Goal: Information Seeking & Learning: Learn about a topic

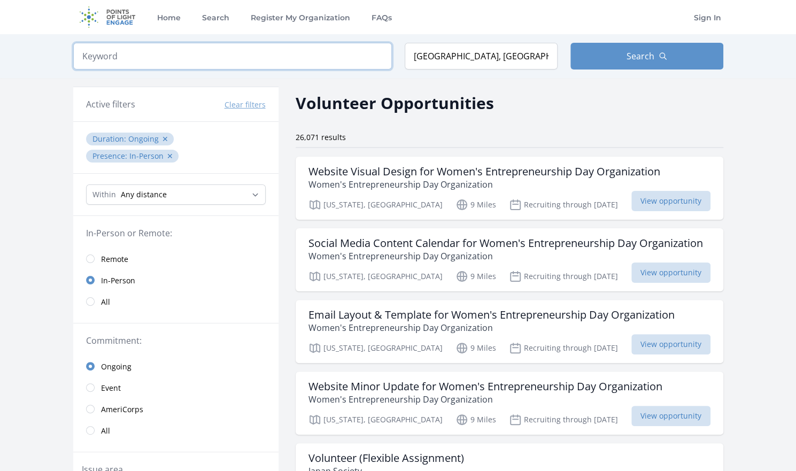
click at [340, 51] on input "search" at bounding box center [232, 56] width 319 height 27
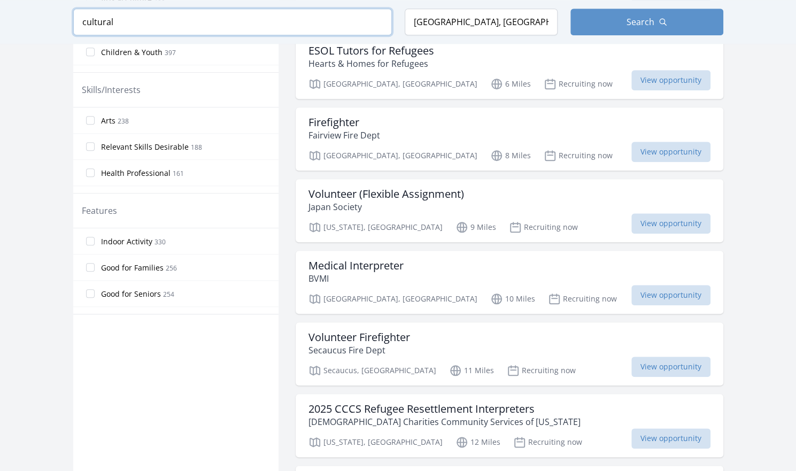
scroll to position [502, 0]
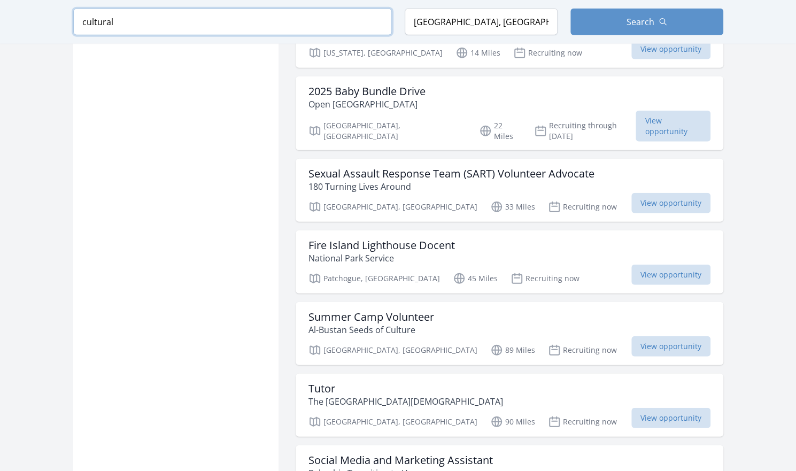
scroll to position [1543, 0]
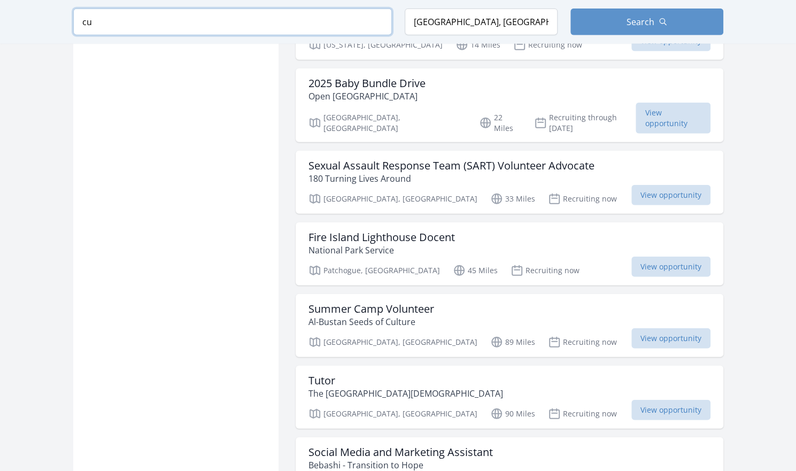
type input "c"
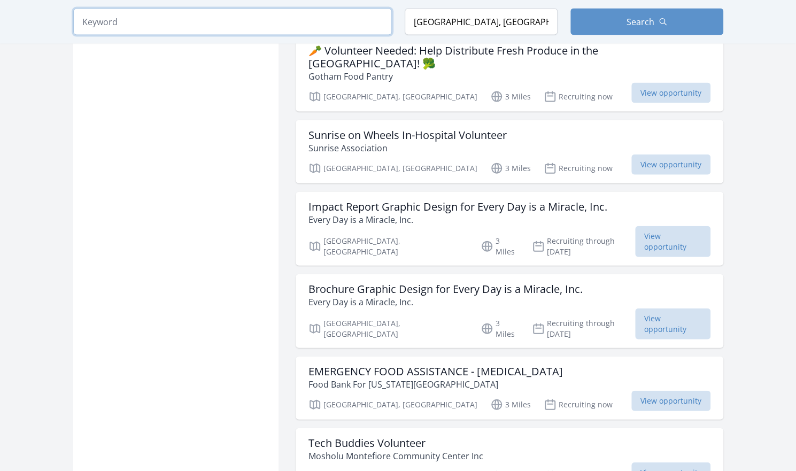
scroll to position [1543, 0]
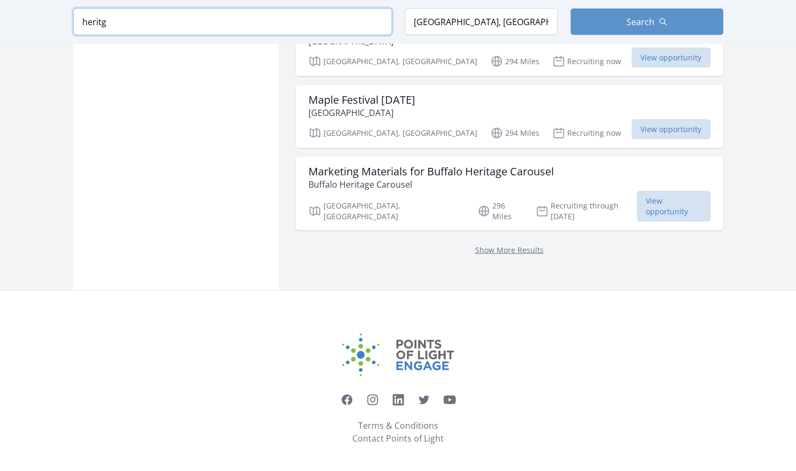
scroll to position [1347, 0]
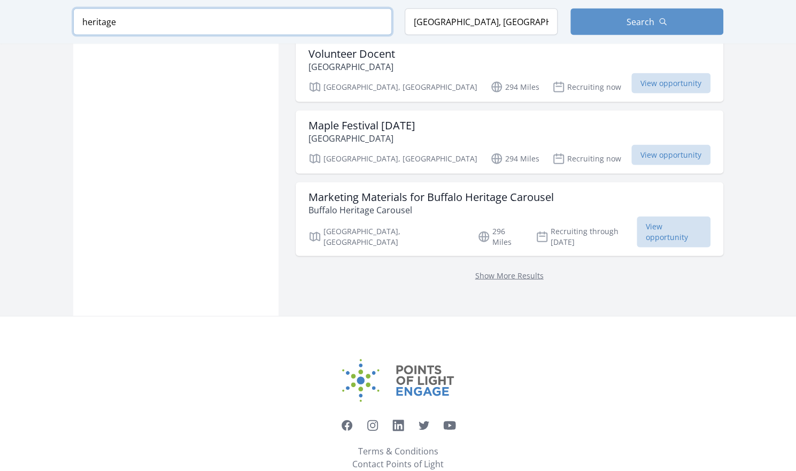
type input "heritage"
click button "submit" at bounding box center [0, 0] width 0 height 0
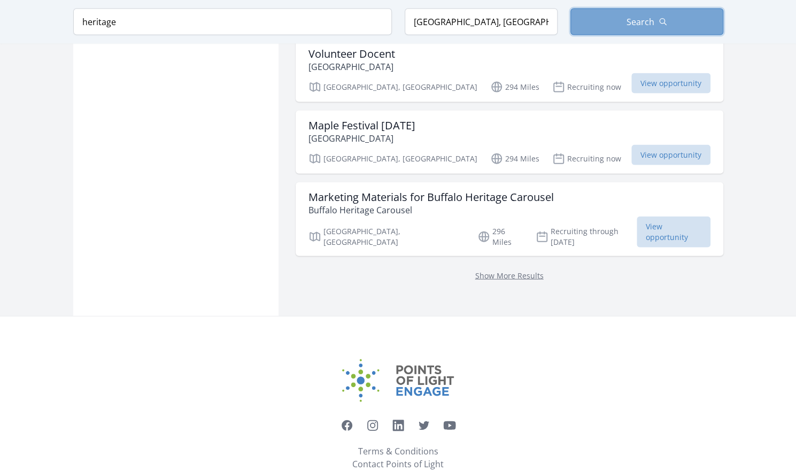
click at [641, 14] on button "Search" at bounding box center [647, 22] width 153 height 27
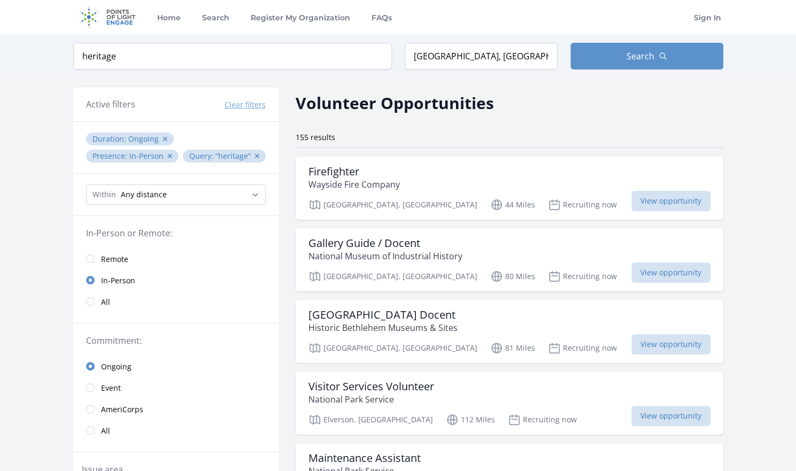
click at [263, 153] on ul "Duration : Ongoing ✕ Presence : In-Person ✕ Query : heritage ✕" at bounding box center [176, 148] width 184 height 34
click at [255, 155] on button "✕" at bounding box center [257, 156] width 6 height 11
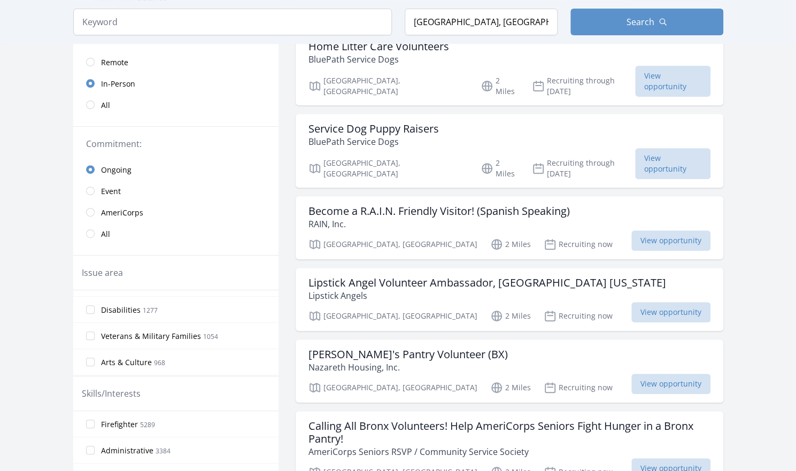
scroll to position [196, 0]
click at [92, 339] on input "Arts & Culture 968" at bounding box center [90, 343] width 9 height 9
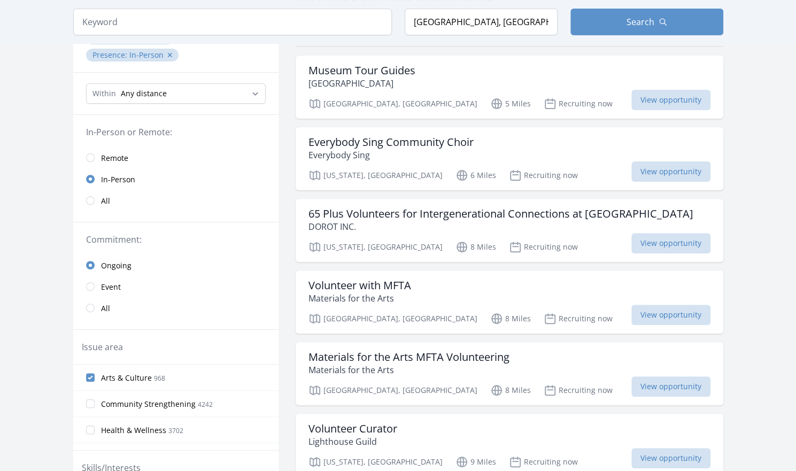
scroll to position [104, 0]
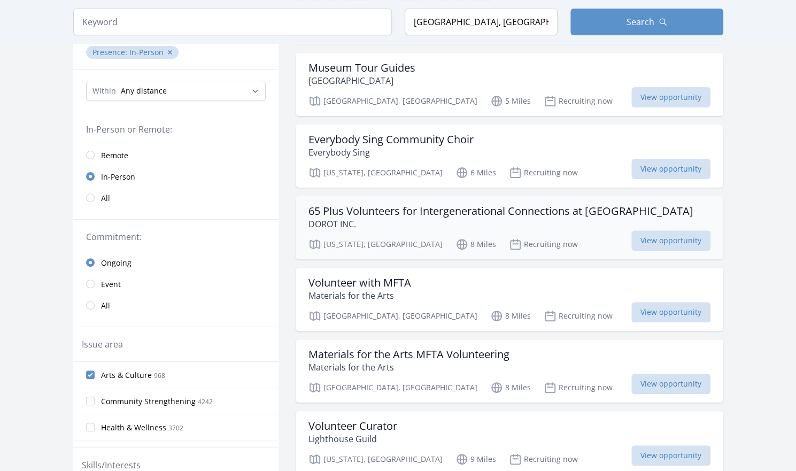
click at [487, 235] on div "New York, NY 8 Miles Recruiting now View opportunity" at bounding box center [510, 243] width 402 height 16
click at [501, 290] on div "Volunteer with MFTA Materials for the Arts" at bounding box center [510, 290] width 402 height 26
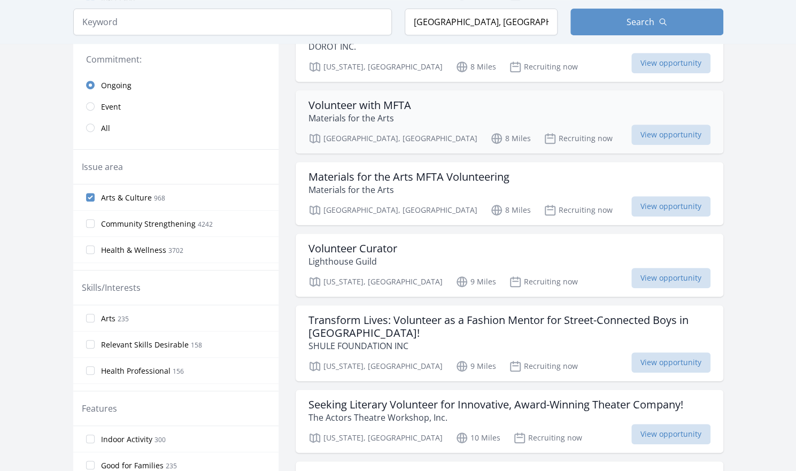
scroll to position [292, 0]
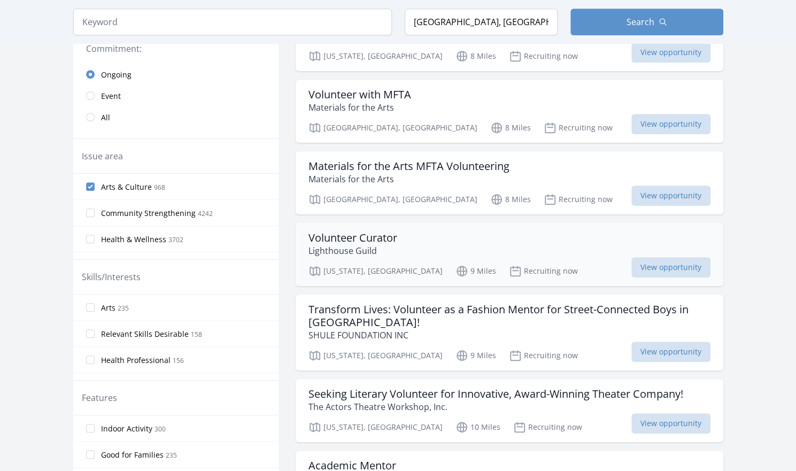
click at [371, 237] on h3 "Volunteer Curator" at bounding box center [353, 238] width 89 height 13
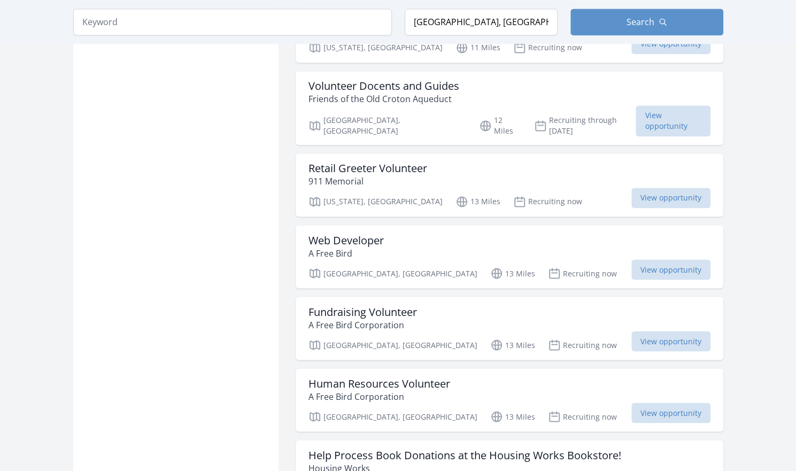
scroll to position [992, 0]
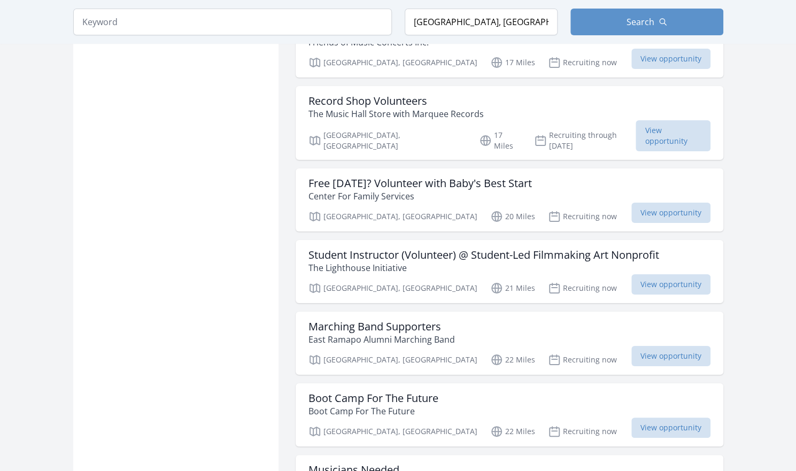
scroll to position [2279, 0]
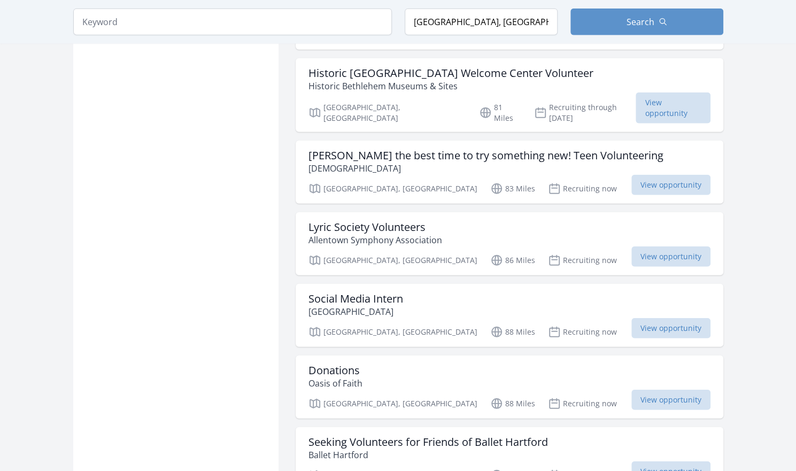
scroll to position [3916, 0]
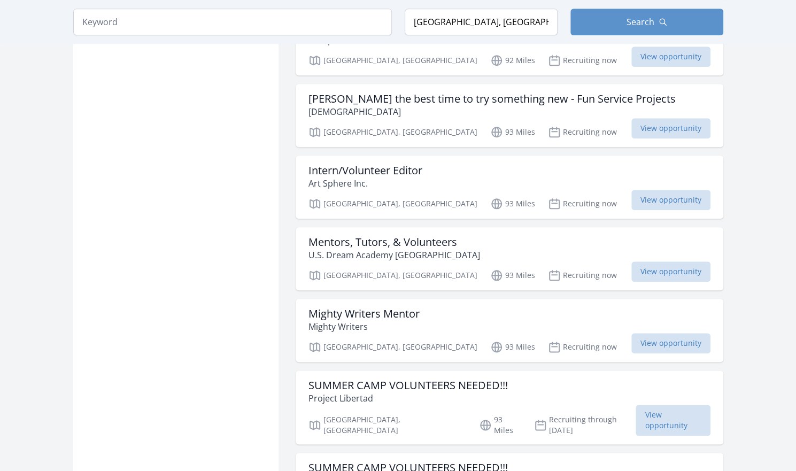
scroll to position [5337, 0]
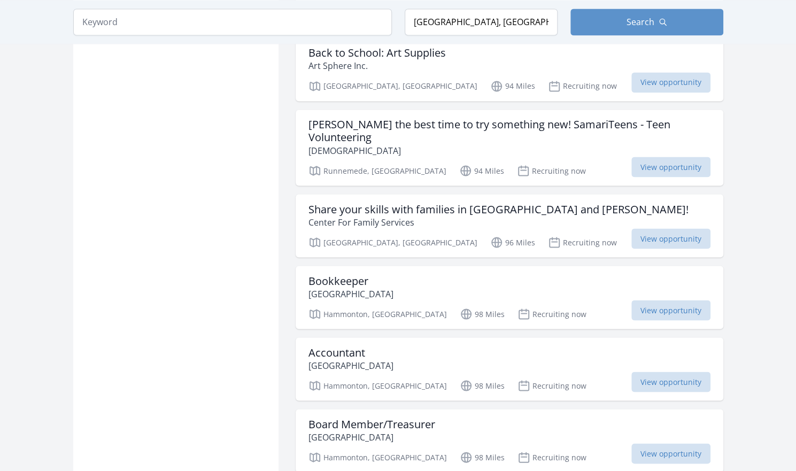
scroll to position [5823, 0]
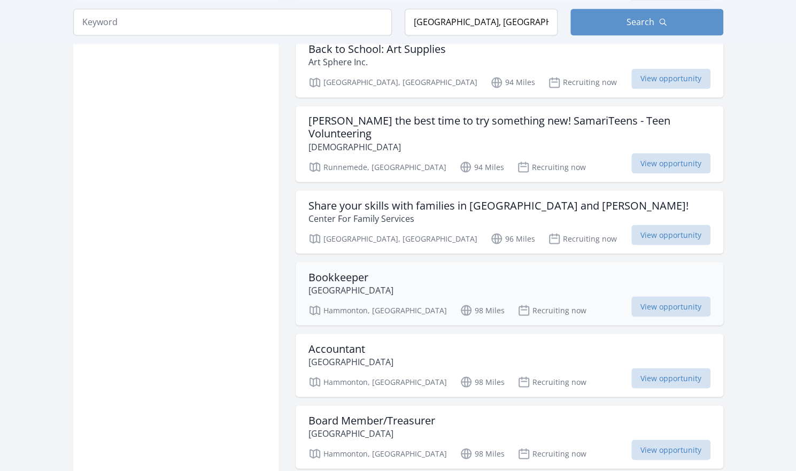
click at [371, 283] on p "[GEOGRAPHIC_DATA]" at bounding box center [351, 289] width 85 height 13
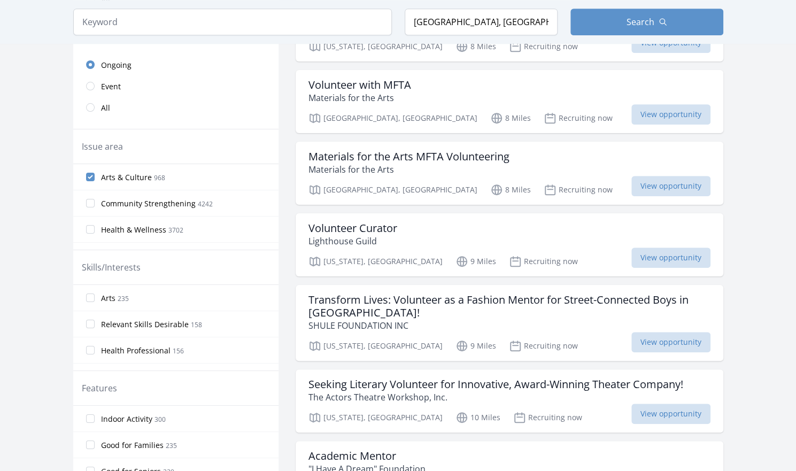
scroll to position [302, 0]
click at [90, 296] on input "Arts 235" at bounding box center [90, 297] width 9 height 9
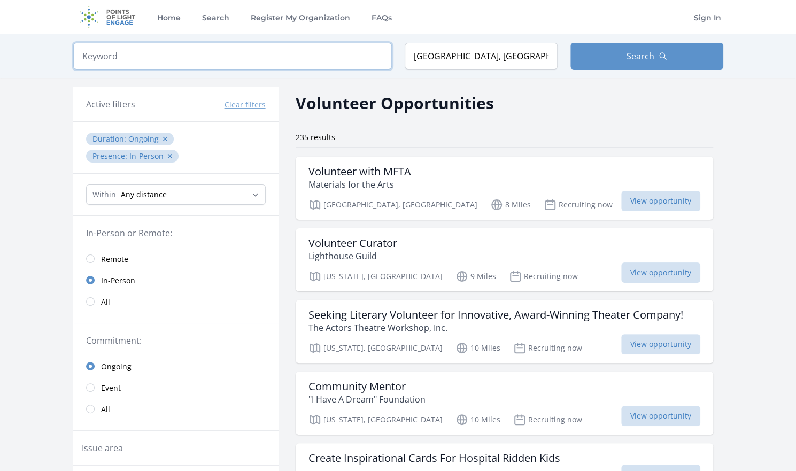
click at [318, 56] on input "search" at bounding box center [232, 56] width 319 height 27
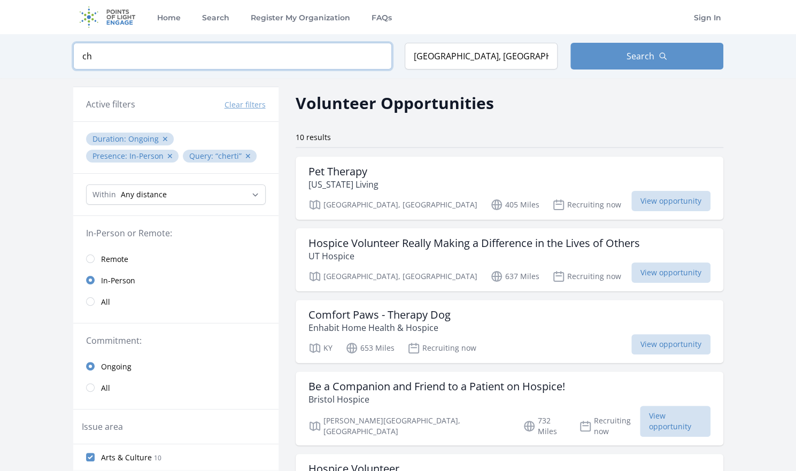
type input "c"
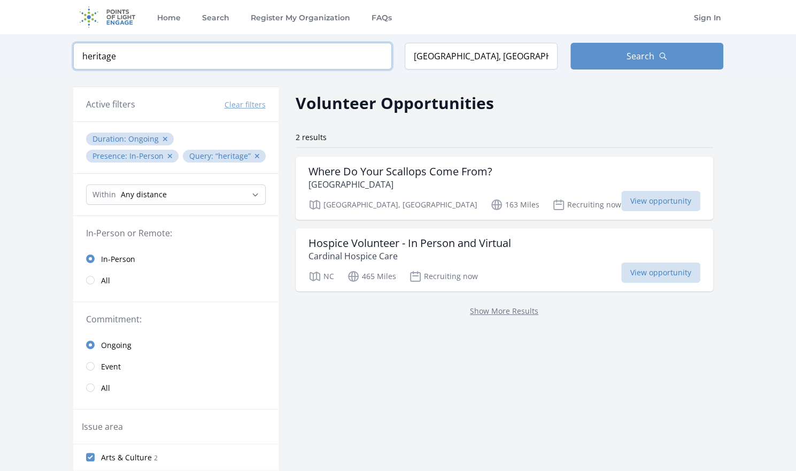
type input "heritage"
click button "submit" at bounding box center [0, 0] width 0 height 0
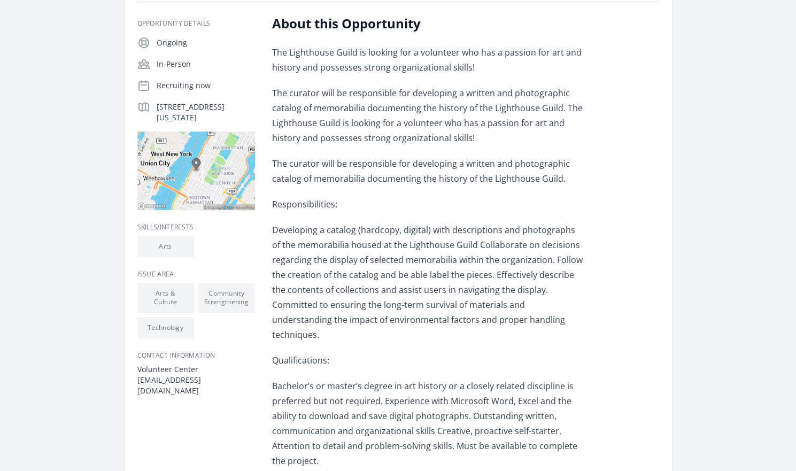
scroll to position [155, 0]
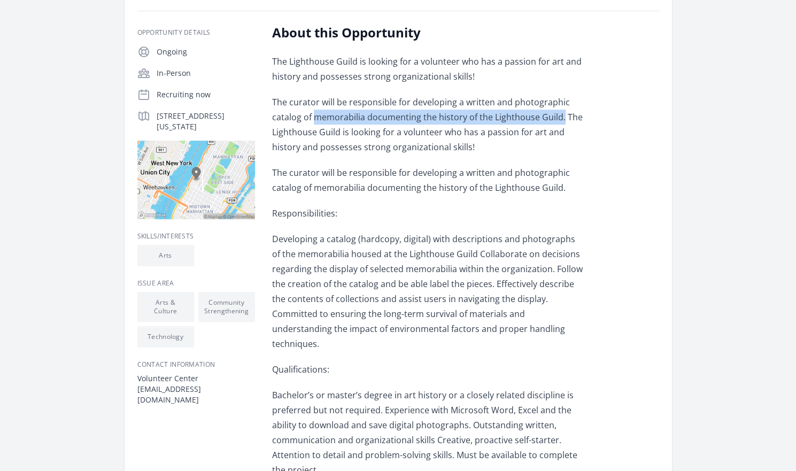
drag, startPoint x: 313, startPoint y: 116, endPoint x: 560, endPoint y: 118, distance: 246.6
click at [560, 118] on p "The curator will be responsible for developing a written and photographic catal…" at bounding box center [428, 125] width 313 height 60
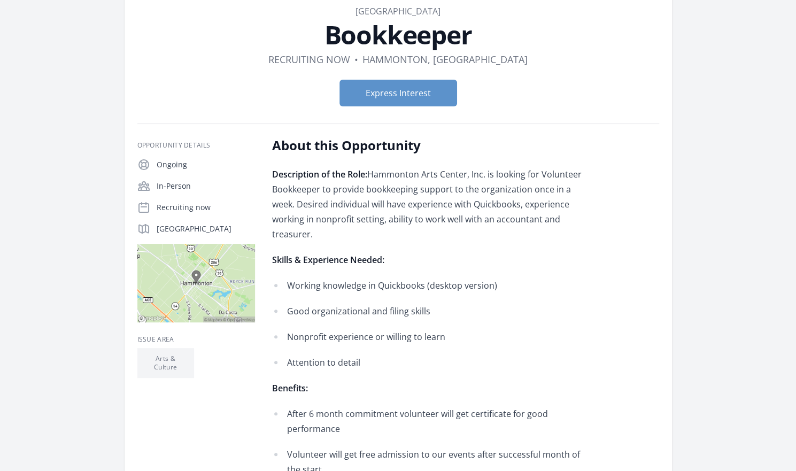
scroll to position [62, 0]
